Goal: Find specific page/section: Find specific page/section

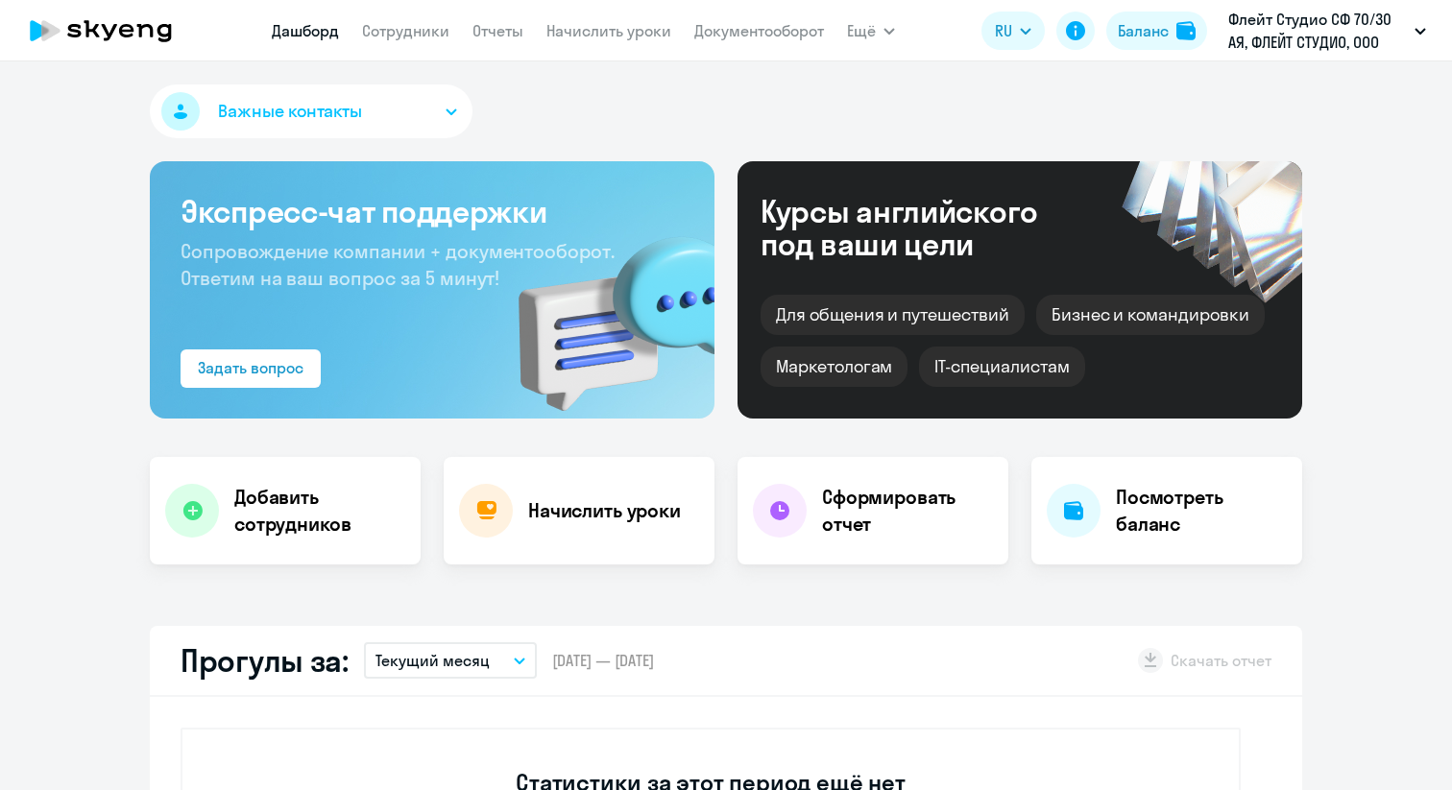
select select "30"
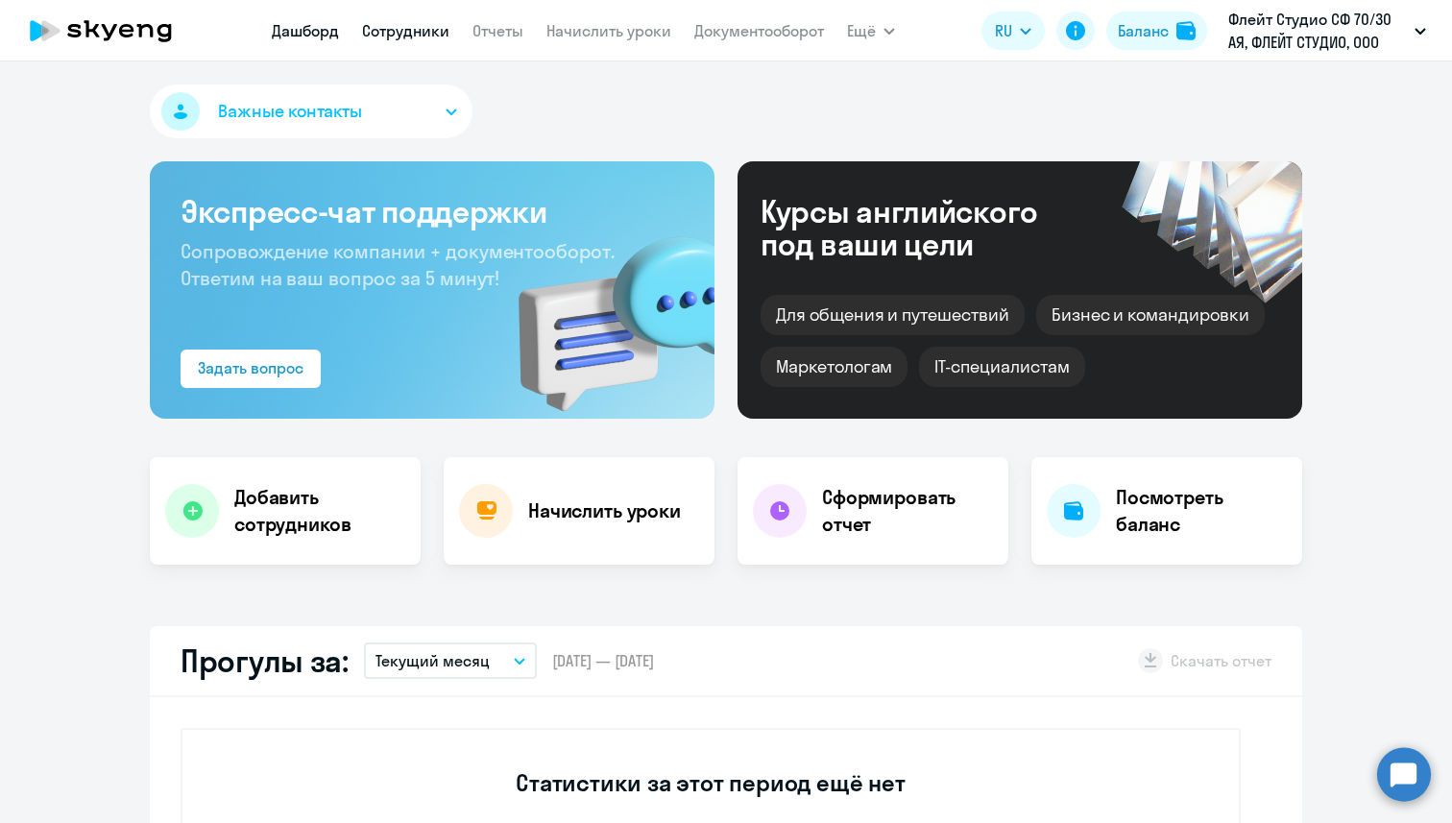
click at [431, 30] on link "Сотрудники" at bounding box center [405, 30] width 87 height 19
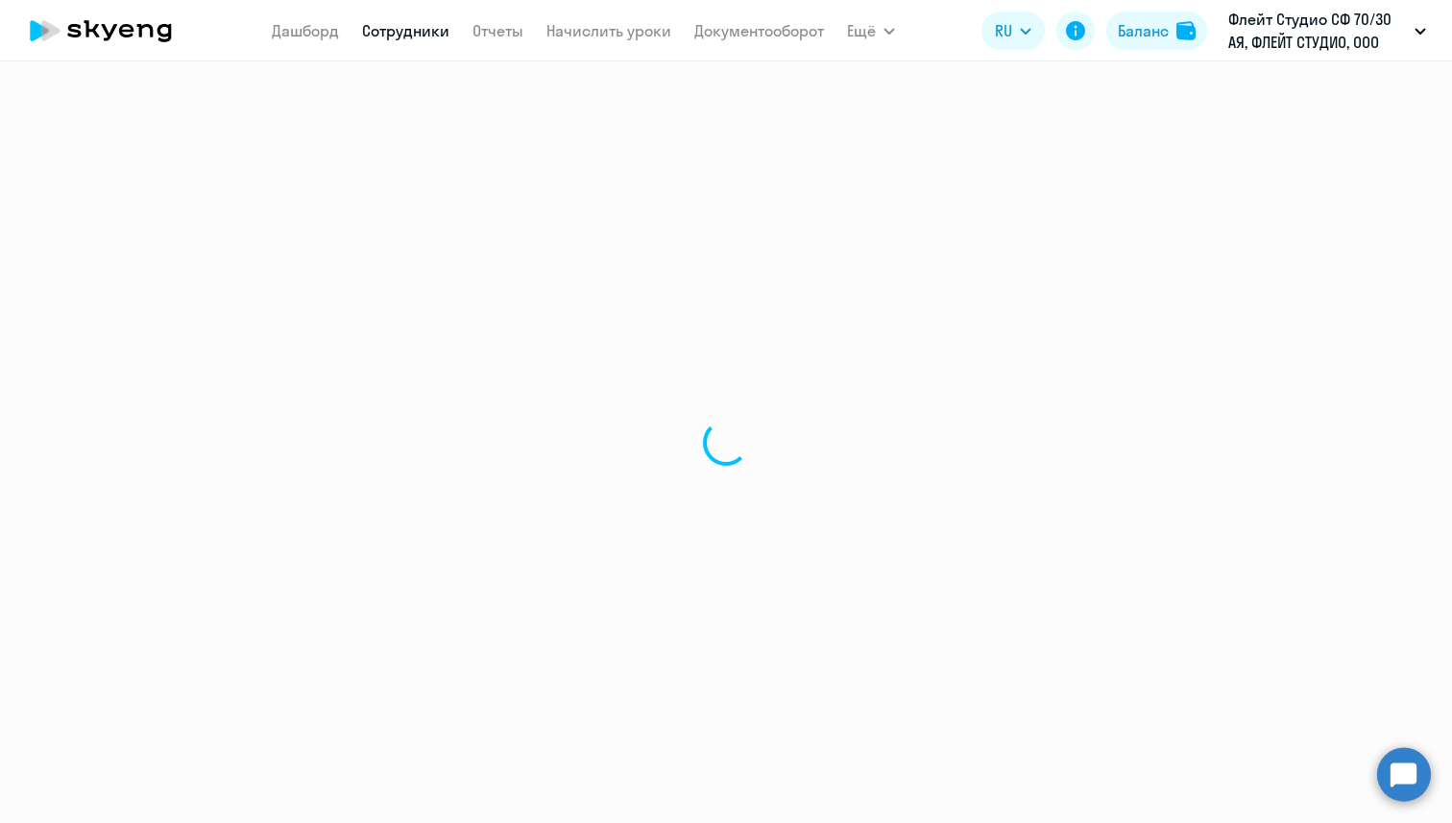
select select "30"
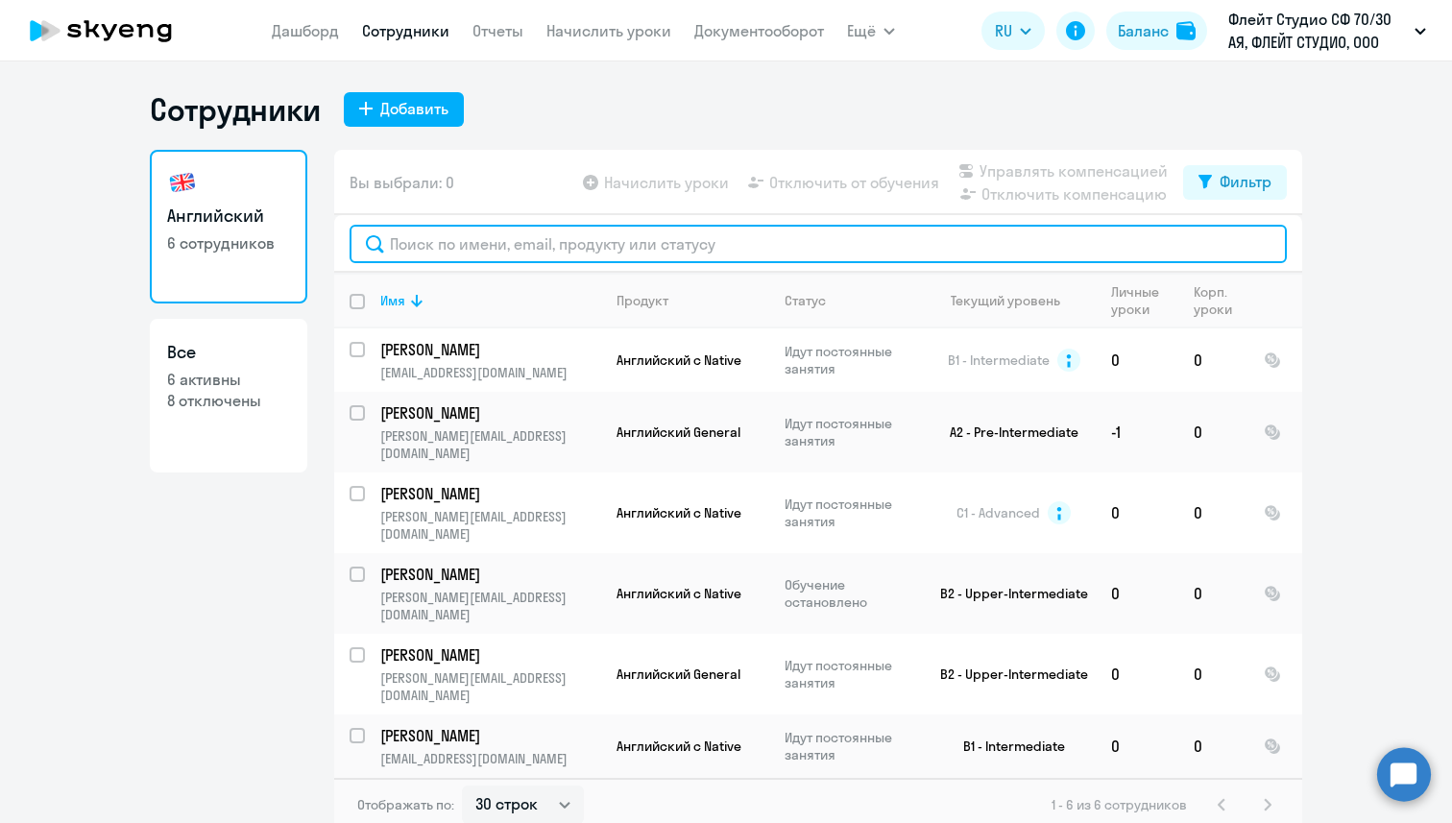
click at [500, 239] on input "text" at bounding box center [818, 244] width 937 height 38
paste input "[PERSON_NAME][EMAIL_ADDRESS][DOMAIN_NAME]"
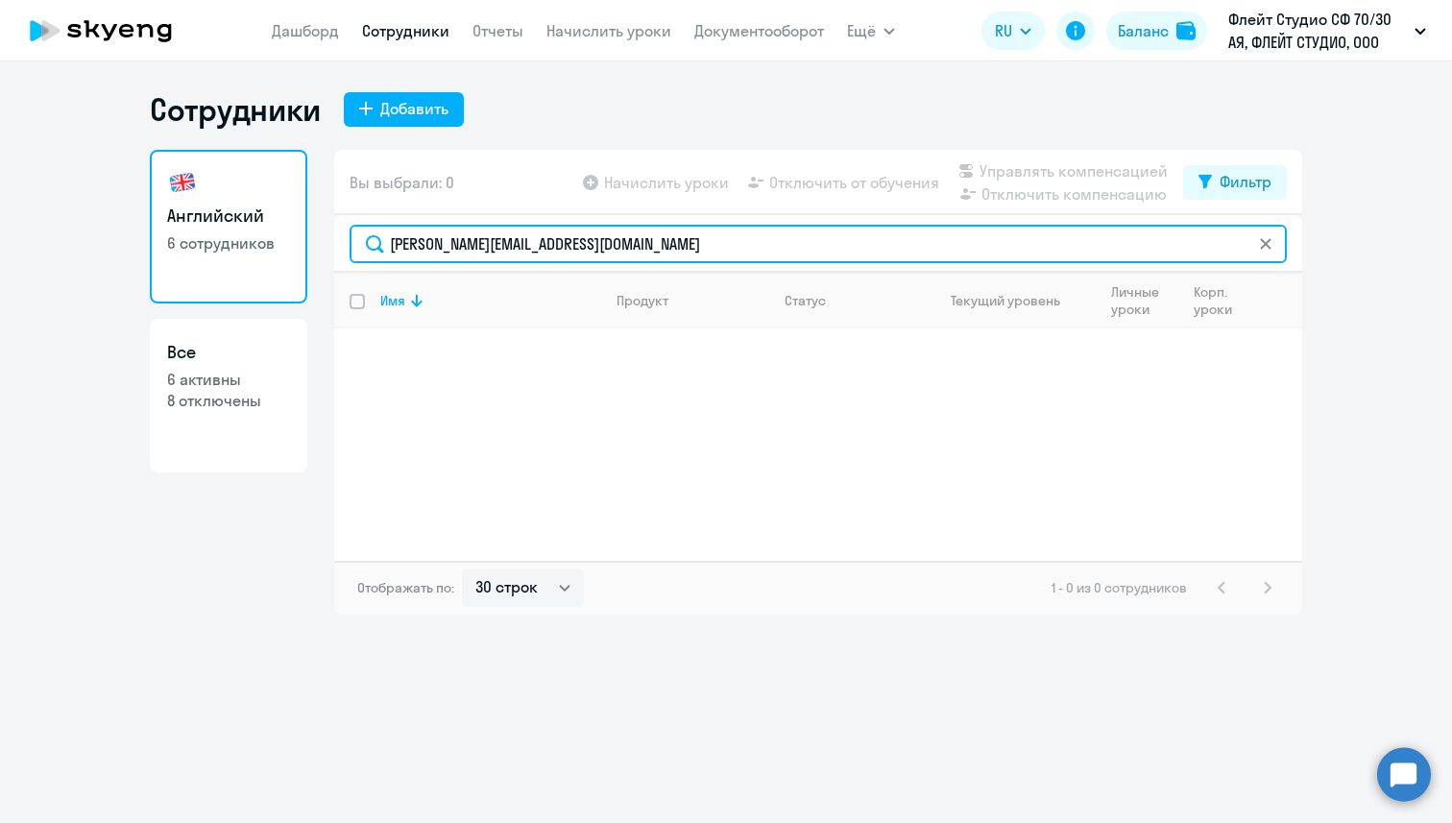
type input "[PERSON_NAME][EMAIL_ADDRESS][DOMAIN_NAME]"
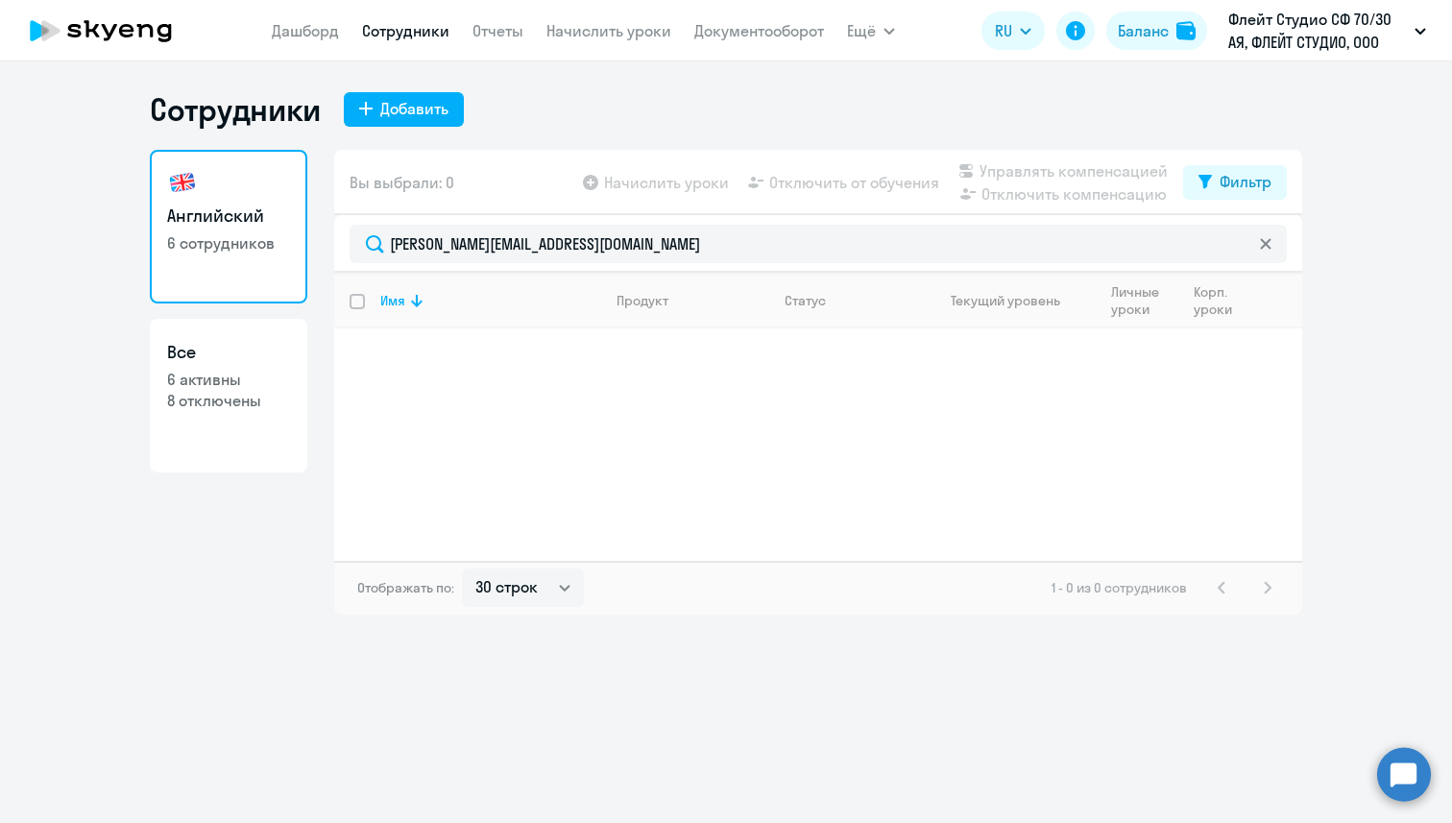
click at [291, 265] on link "Английский 6 сотрудников" at bounding box center [229, 227] width 158 height 154
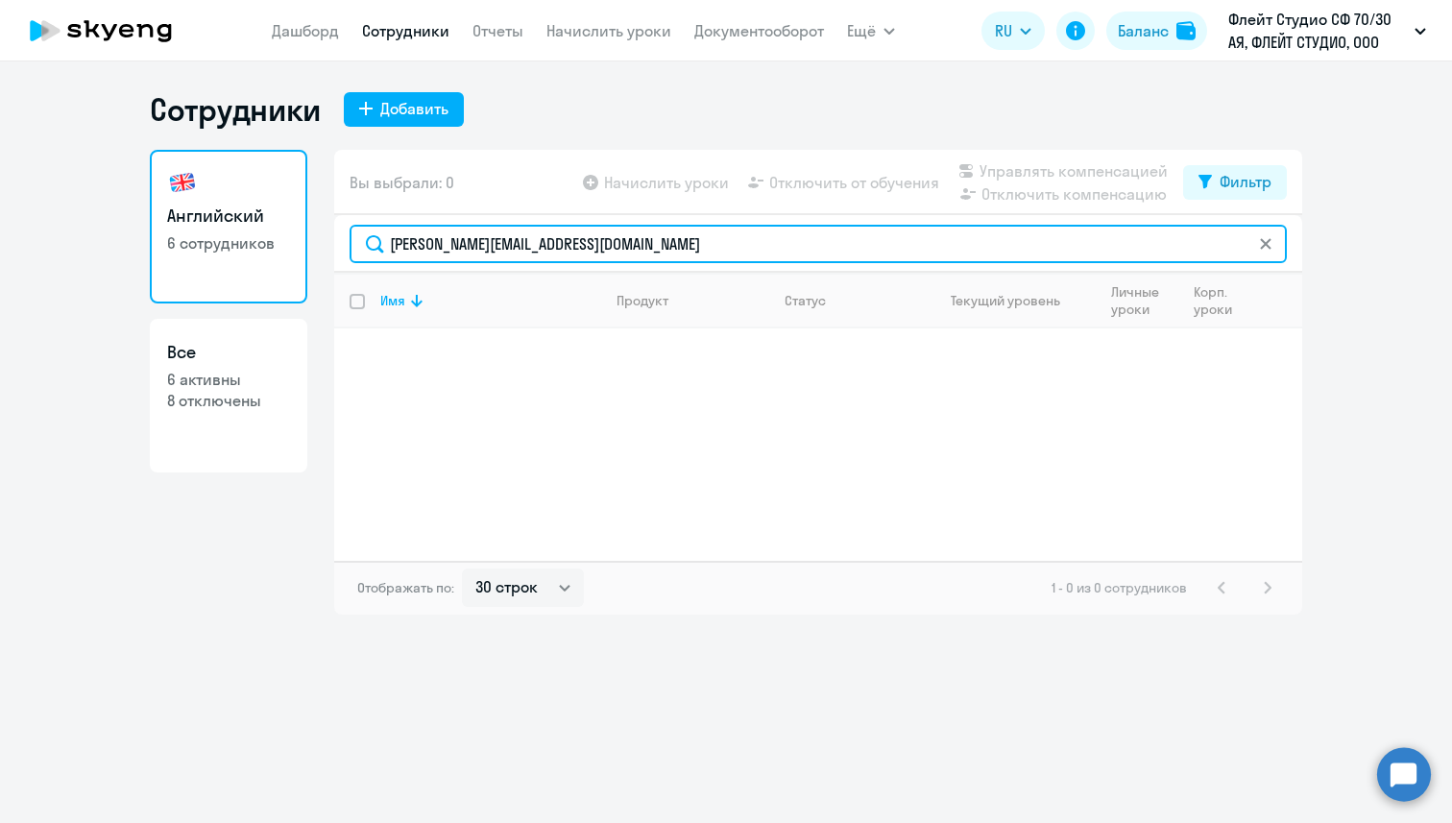
drag, startPoint x: 646, startPoint y: 239, endPoint x: 376, endPoint y: 224, distance: 270.3
click at [376, 224] on div "[PERSON_NAME][EMAIL_ADDRESS][DOMAIN_NAME]" at bounding box center [818, 244] width 968 height 58
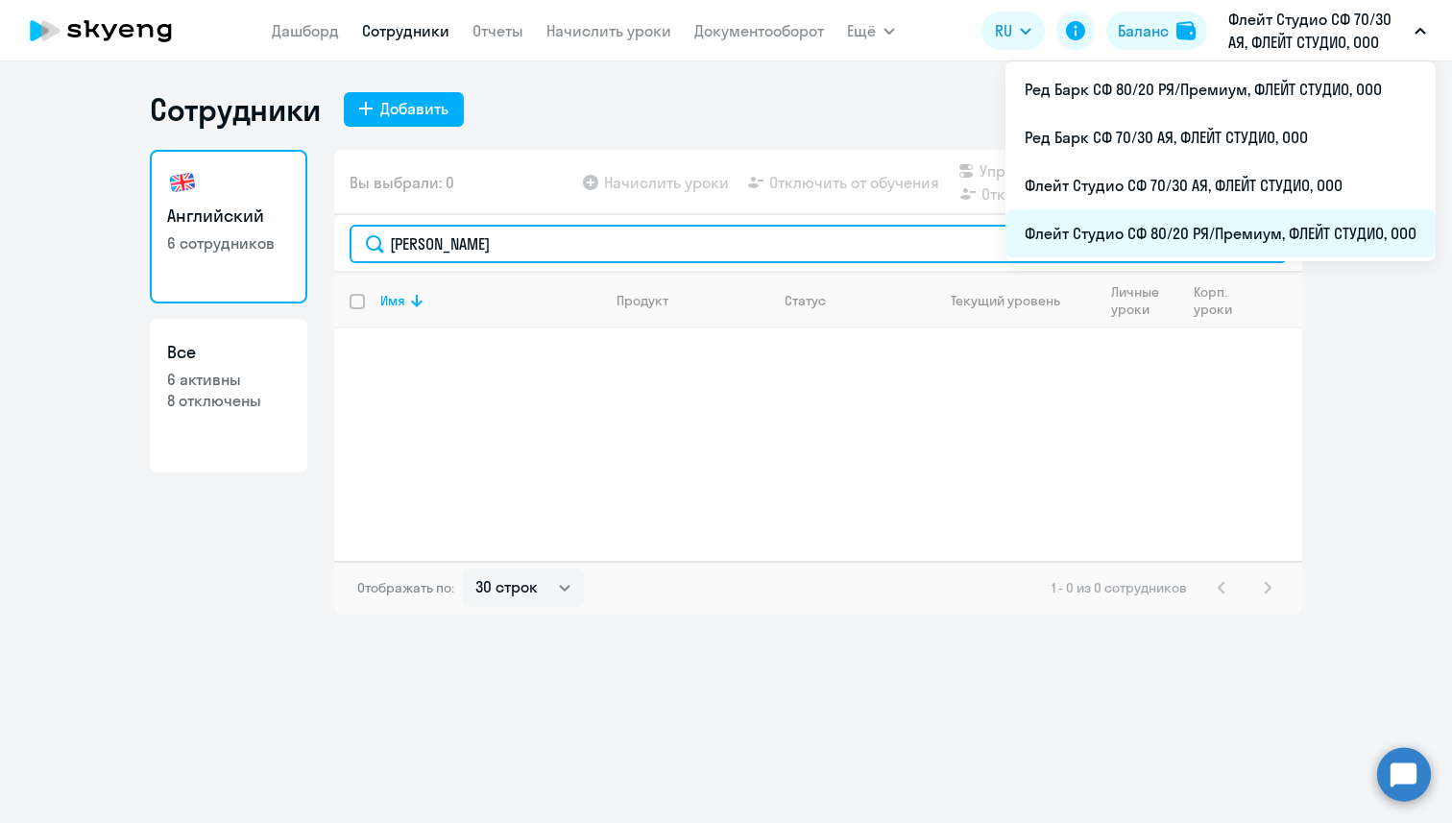
type input "[PERSON_NAME]"
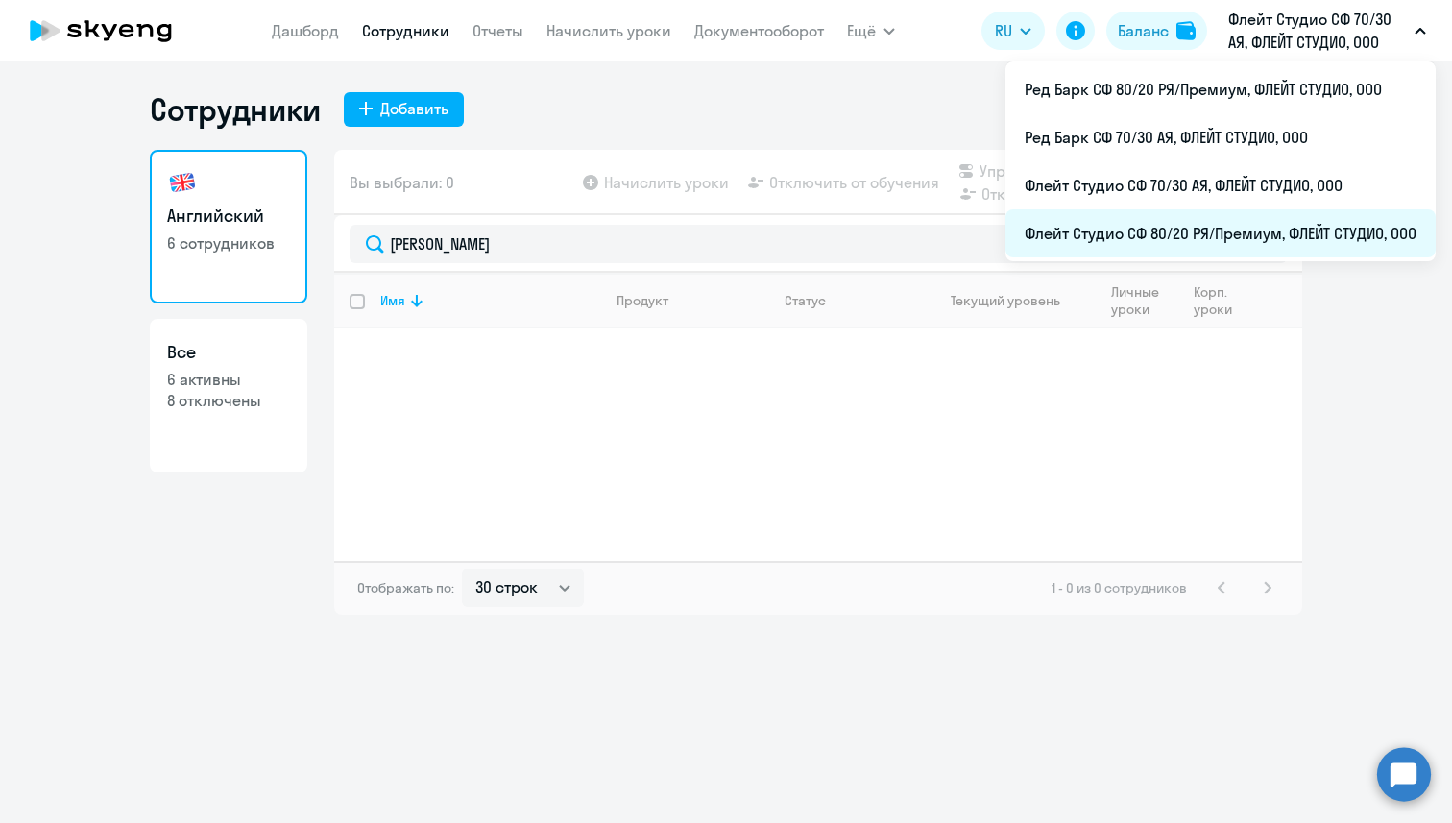
click at [1207, 224] on li "Флейт Студио СФ 80/20 РЯ/Премиум, ФЛЕЙТ СТУДИО, ООО" at bounding box center [1221, 233] width 430 height 48
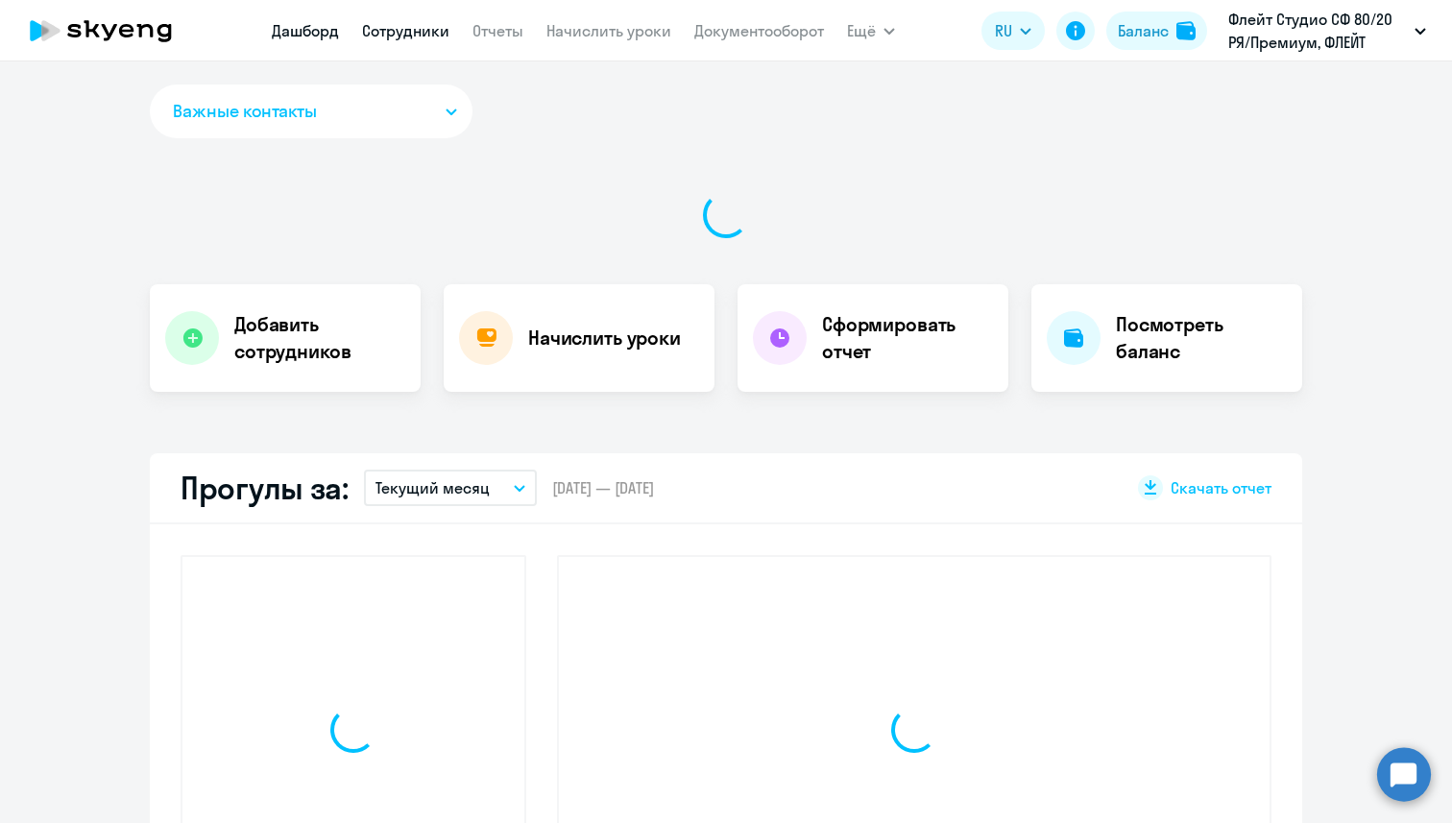
click at [399, 29] on link "Сотрудники" at bounding box center [405, 30] width 87 height 19
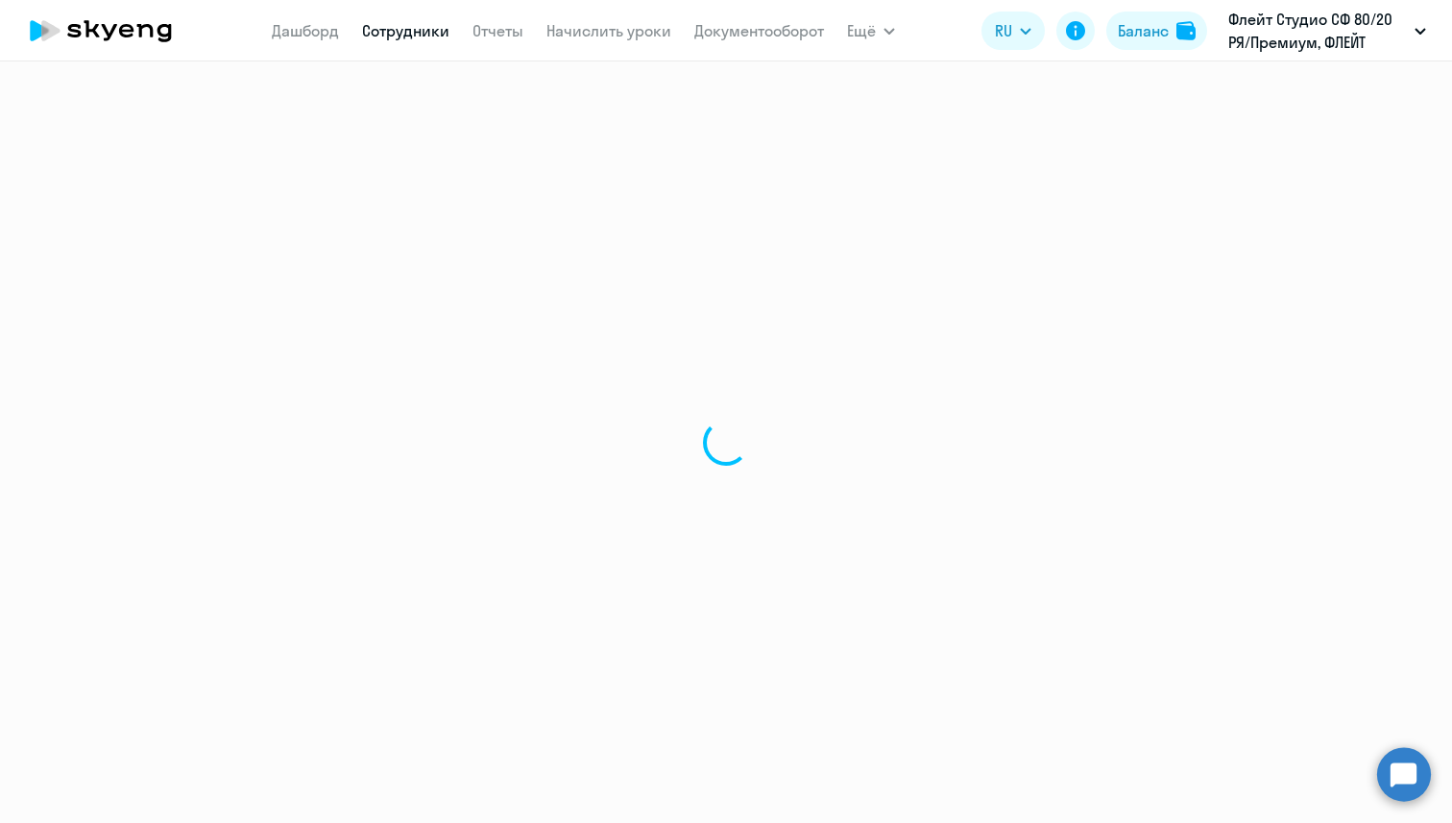
select select "30"
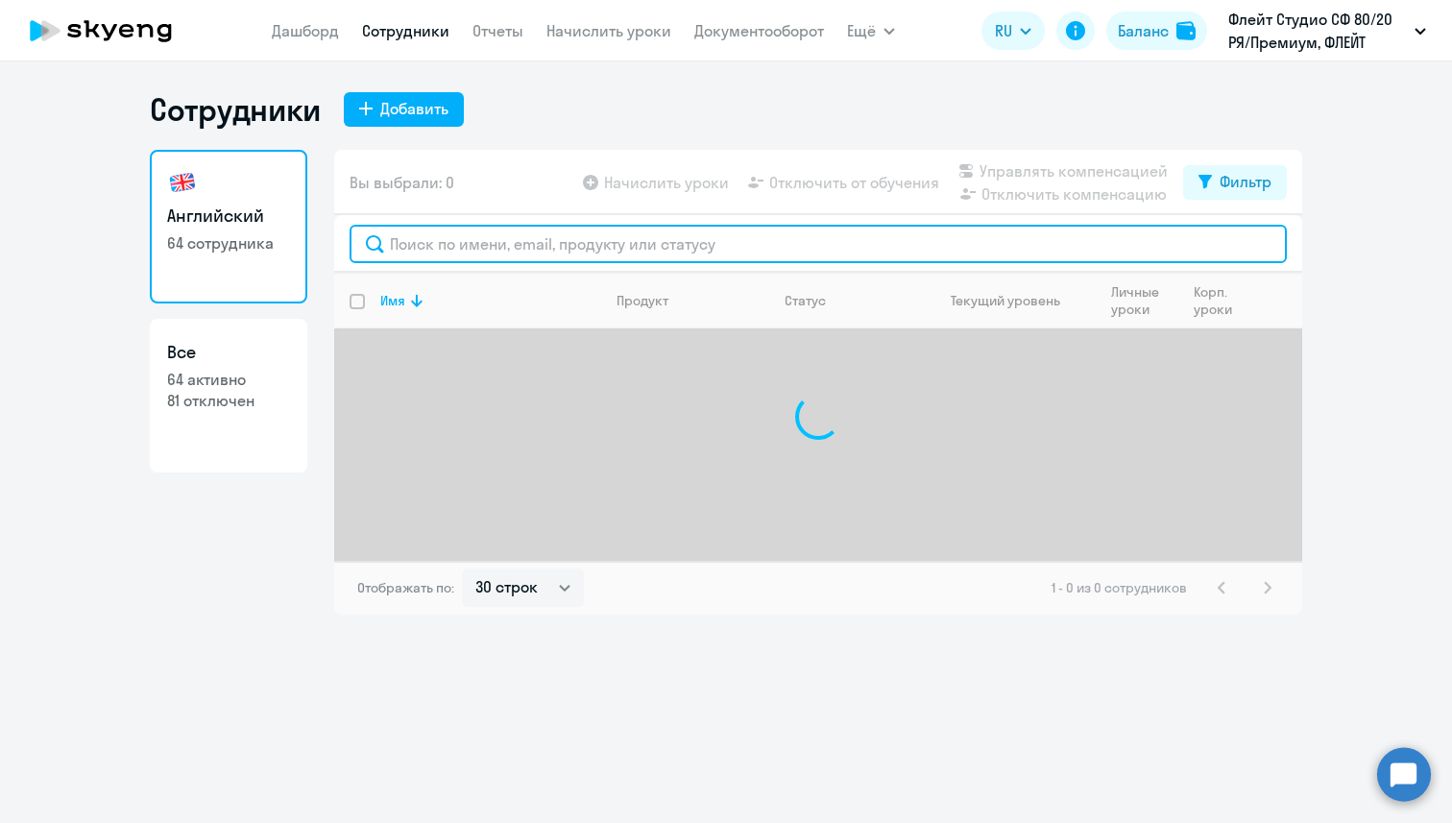
click at [458, 241] on input "text" at bounding box center [818, 244] width 937 height 38
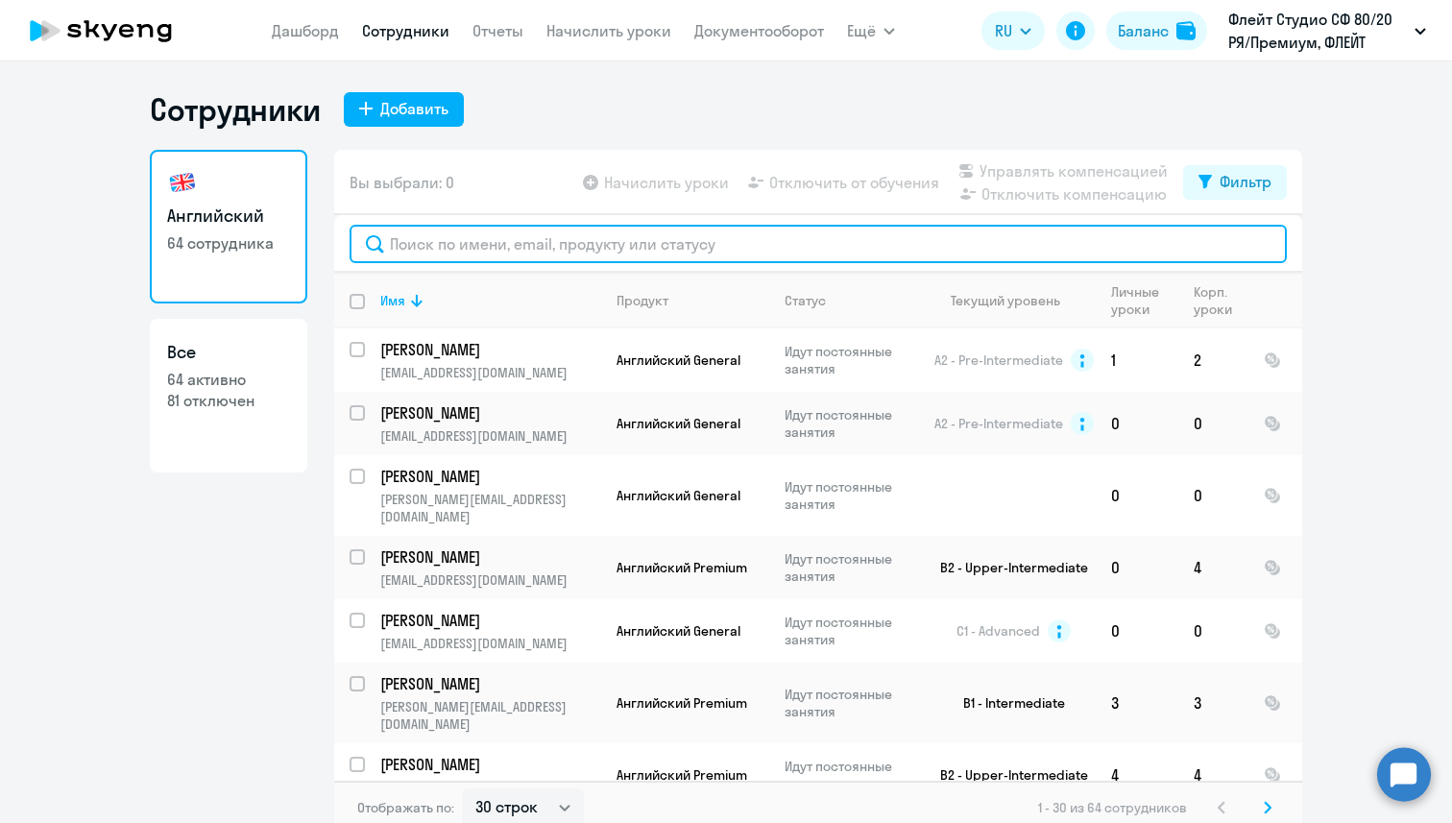
paste input "[PERSON_NAME][EMAIL_ADDRESS][DOMAIN_NAME]"
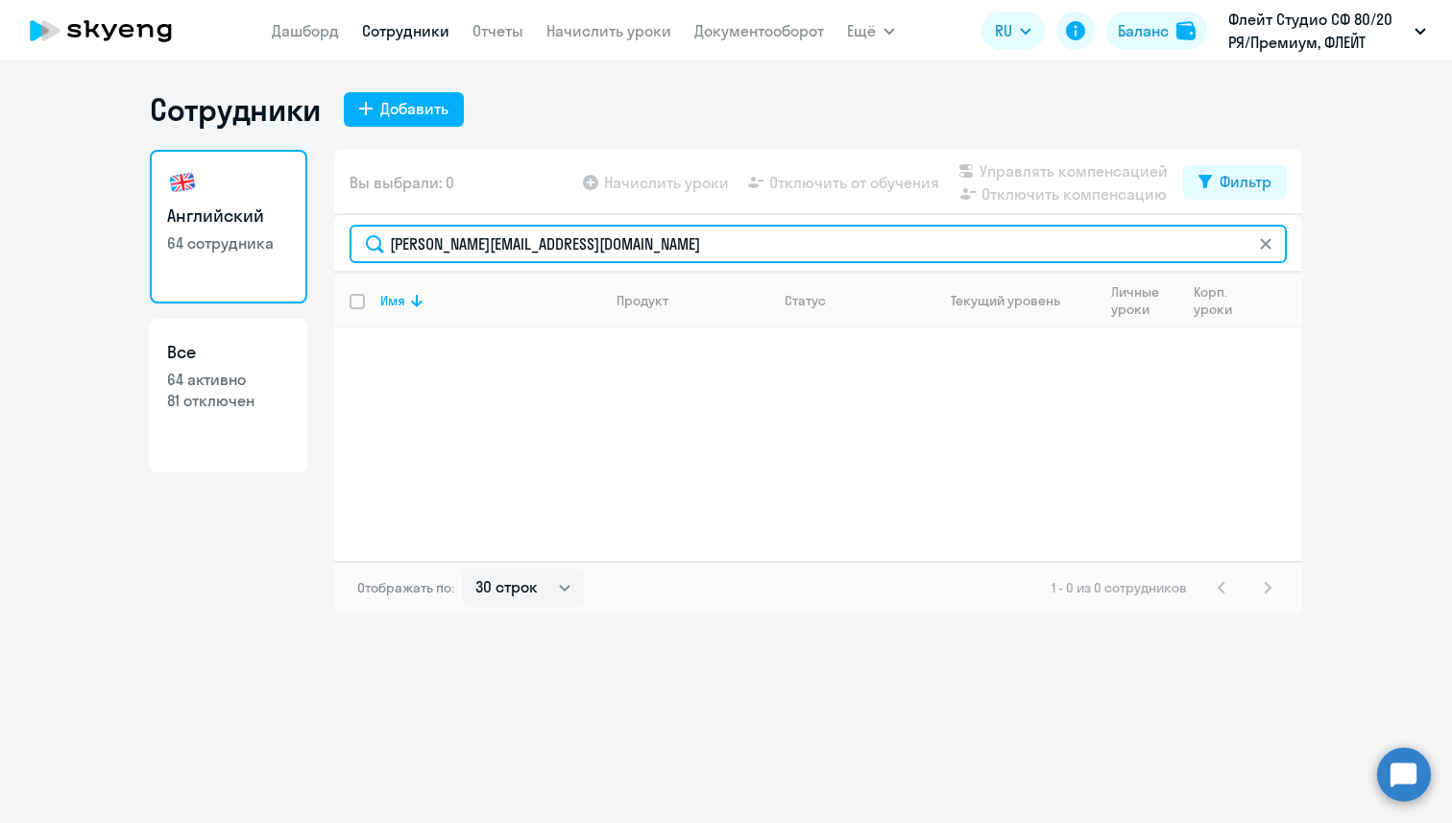
drag, startPoint x: 664, startPoint y: 244, endPoint x: 379, endPoint y: 230, distance: 284.7
click at [379, 230] on input "[PERSON_NAME][EMAIL_ADDRESS][DOMAIN_NAME]" at bounding box center [818, 244] width 937 height 38
type input "[PERSON_NAME]"
